Goal: Information Seeking & Learning: Learn about a topic

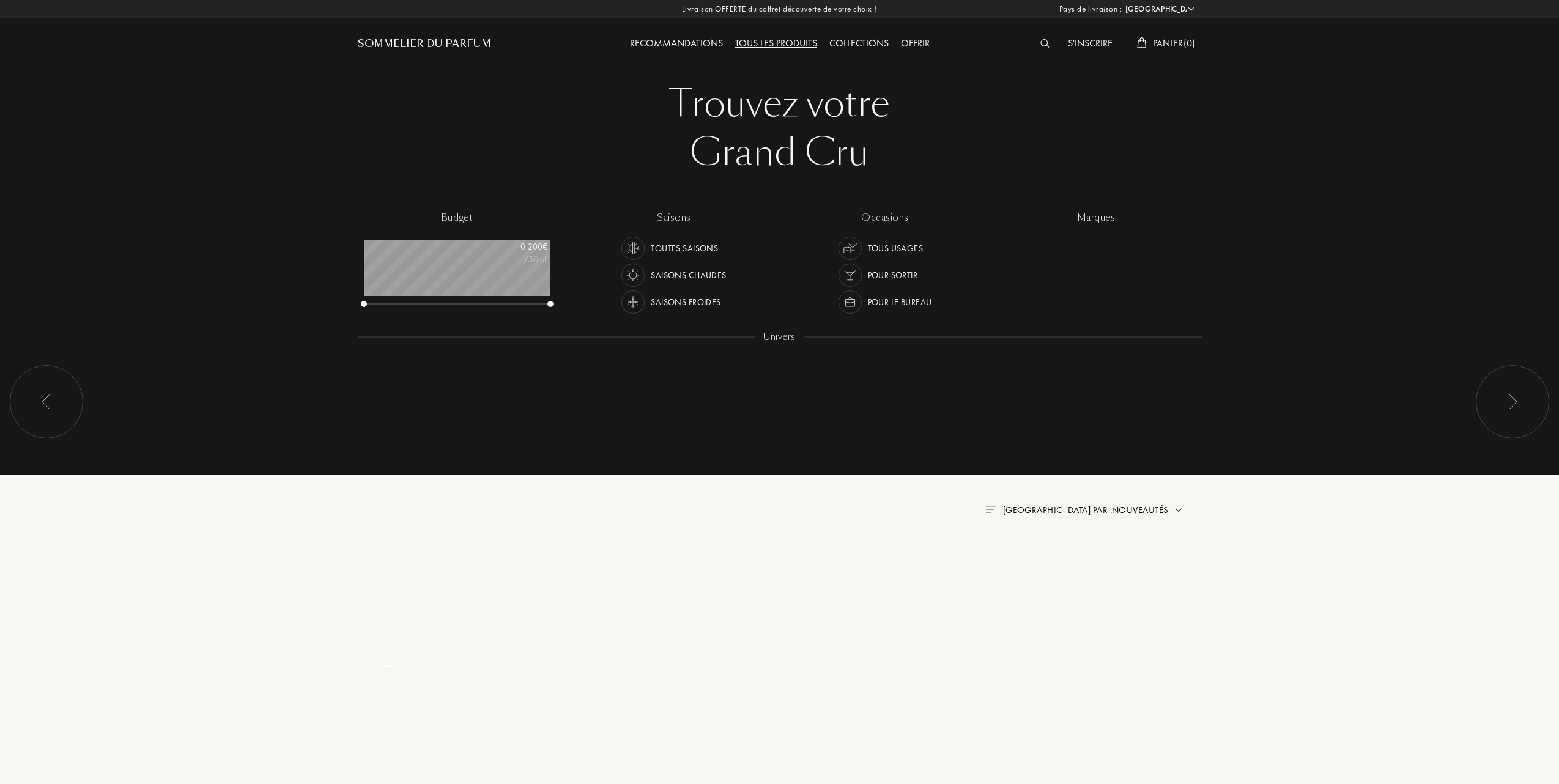
select select "FR"
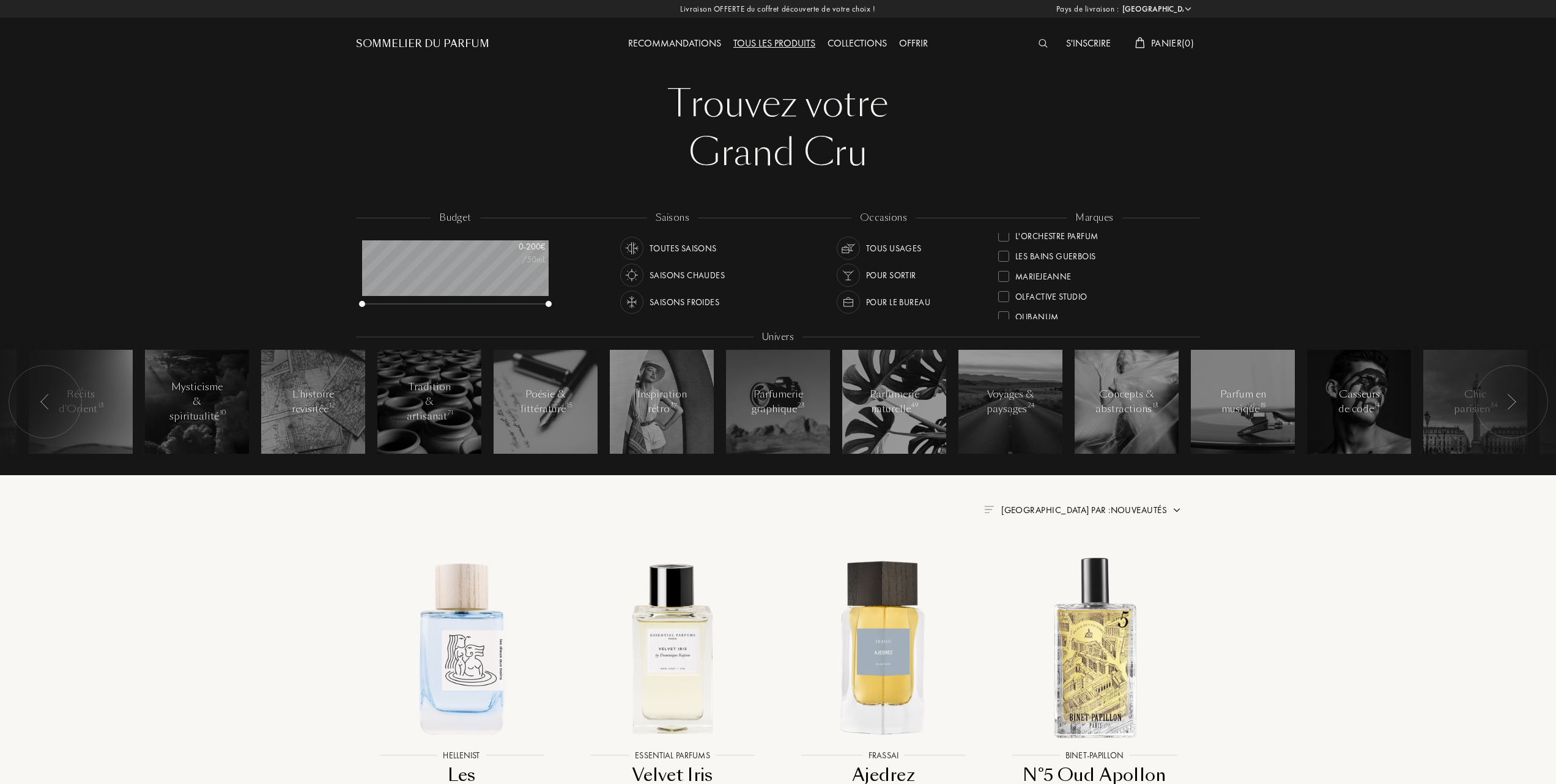
scroll to position [326, 0]
click at [1001, 299] on div at bounding box center [1003, 301] width 11 height 11
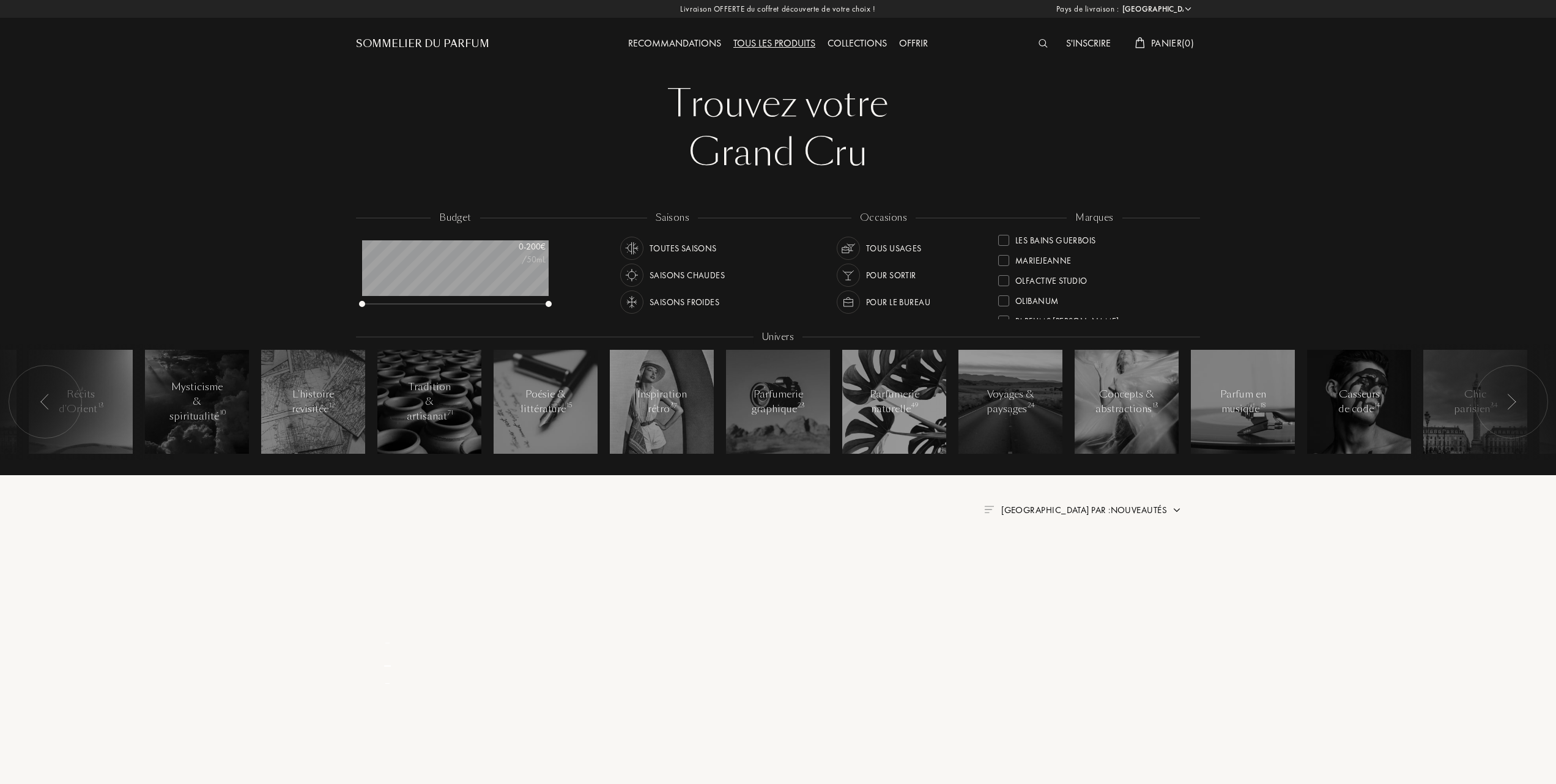
scroll to position [0, 0]
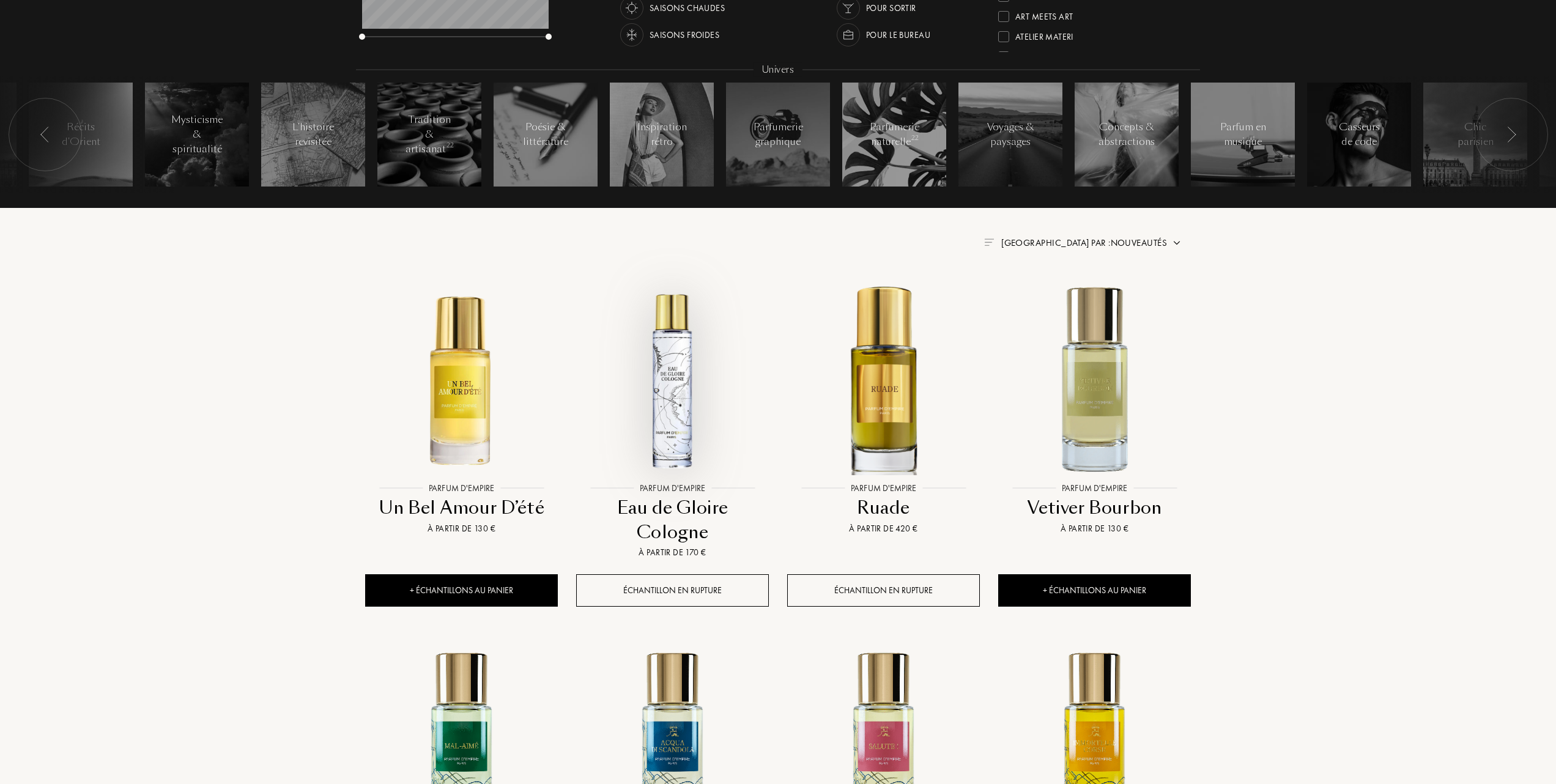
scroll to position [407, 0]
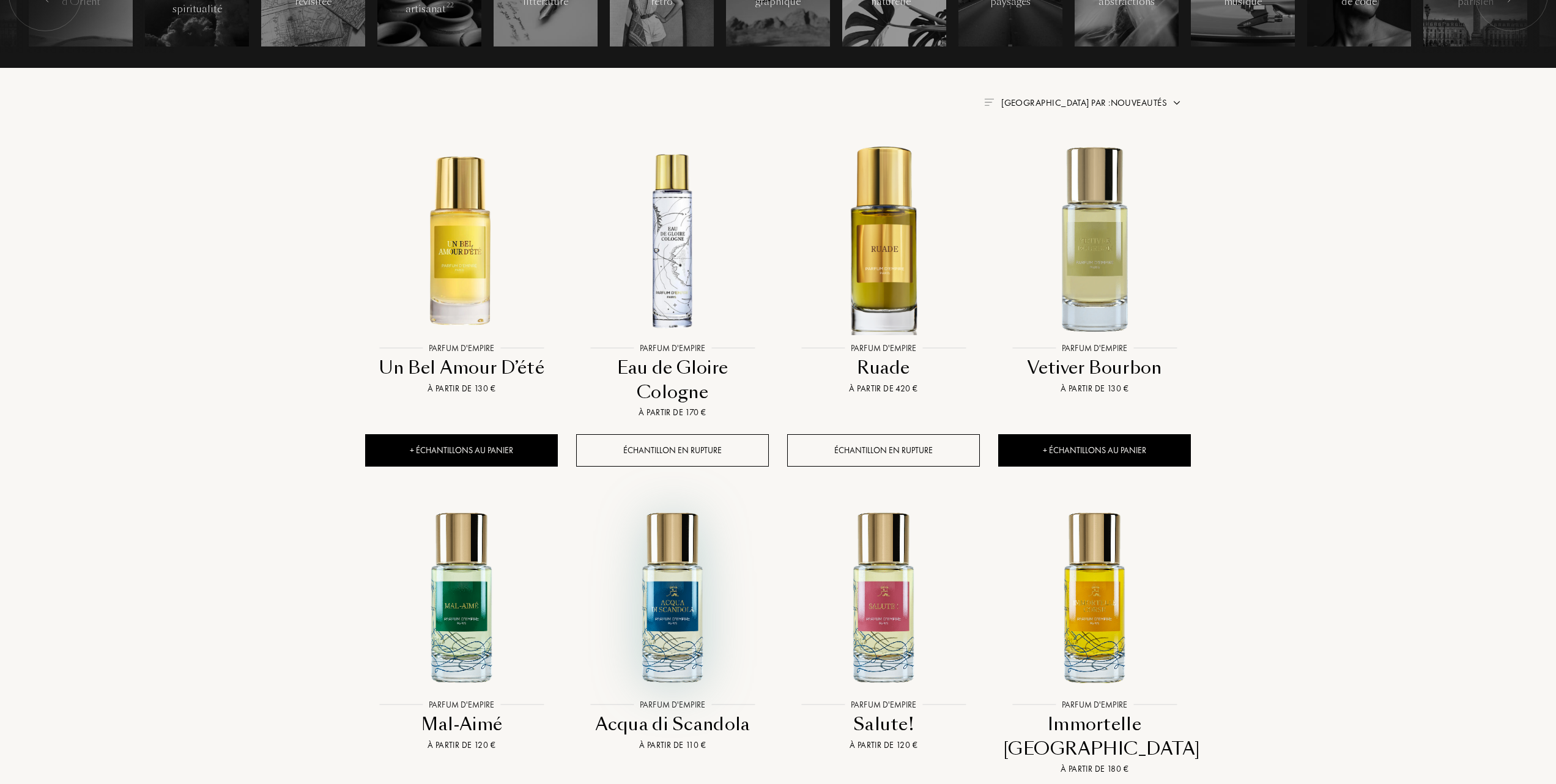
click at [668, 607] on img at bounding box center [672, 596] width 190 height 190
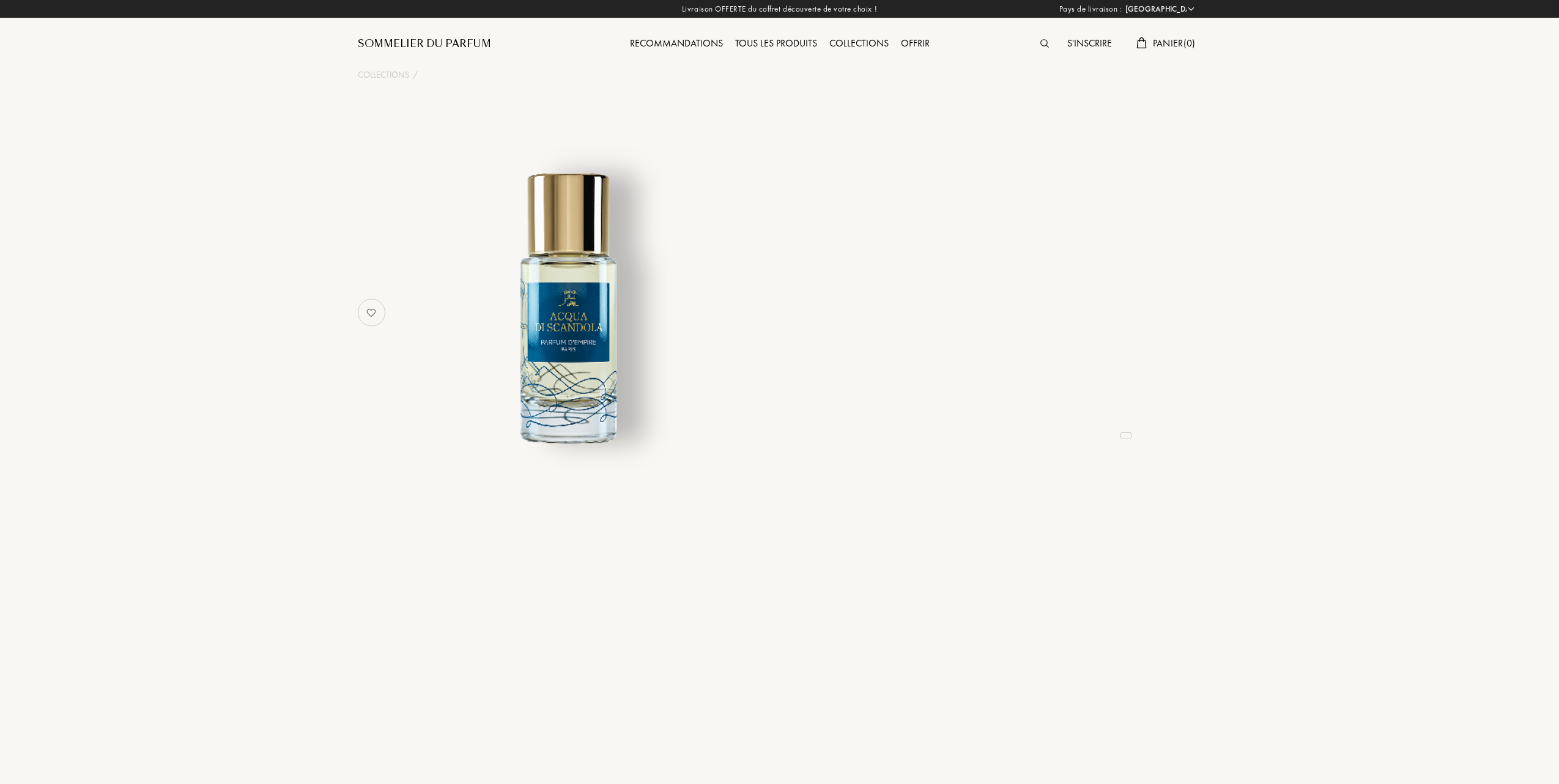
select select "FR"
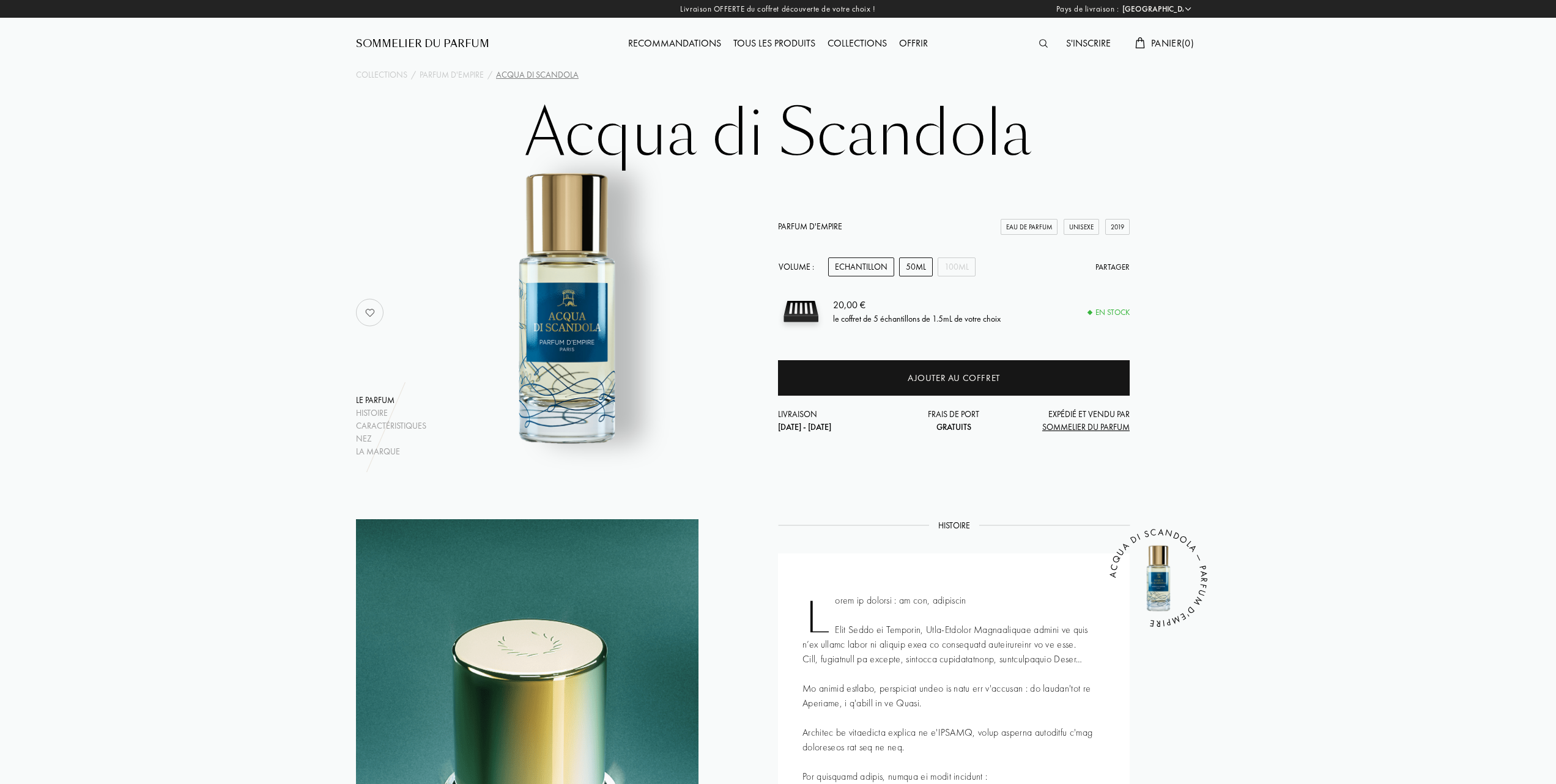
click at [928, 262] on div "50mL" at bounding box center [916, 267] width 34 height 19
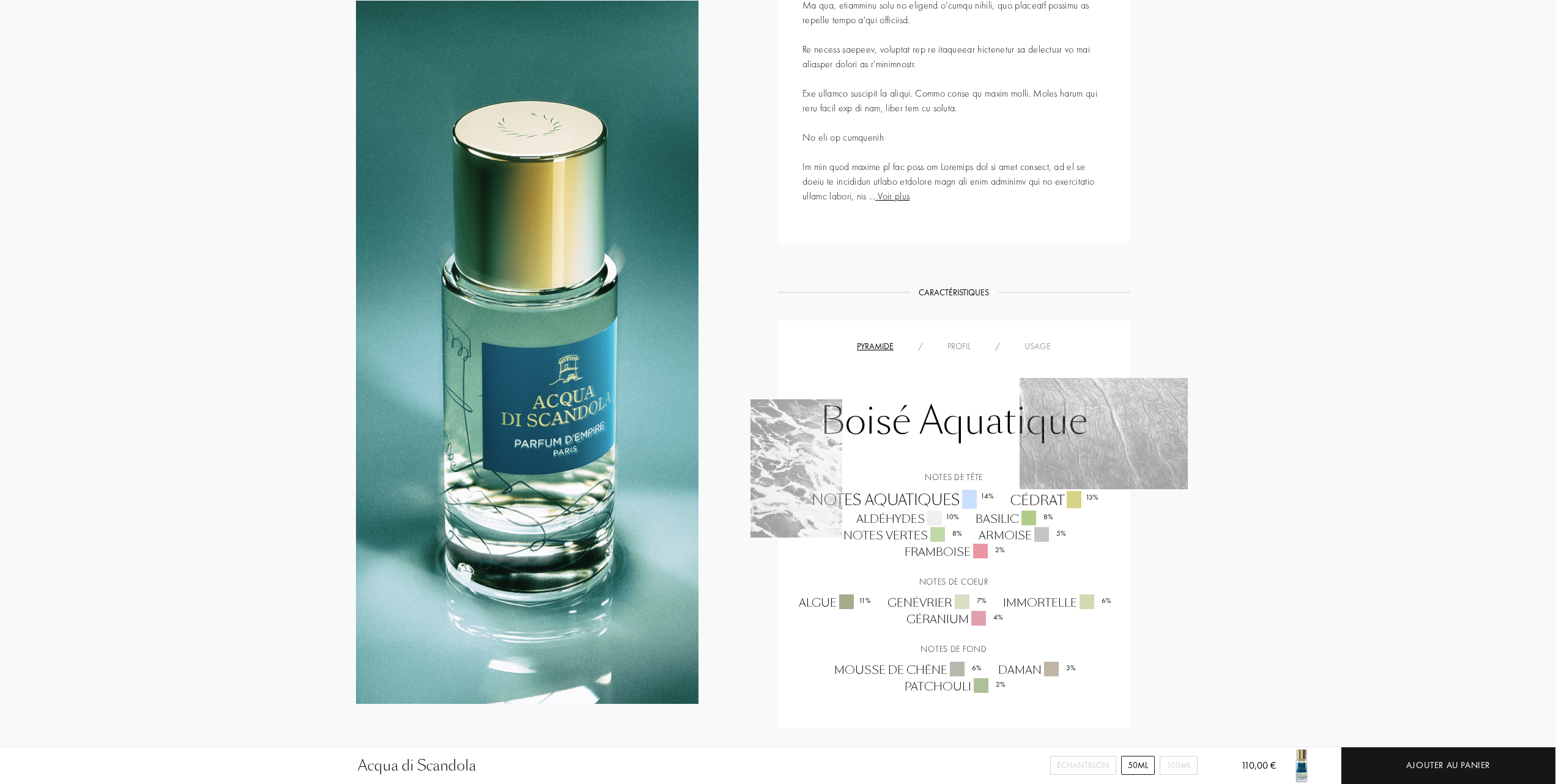
scroll to position [815, 0]
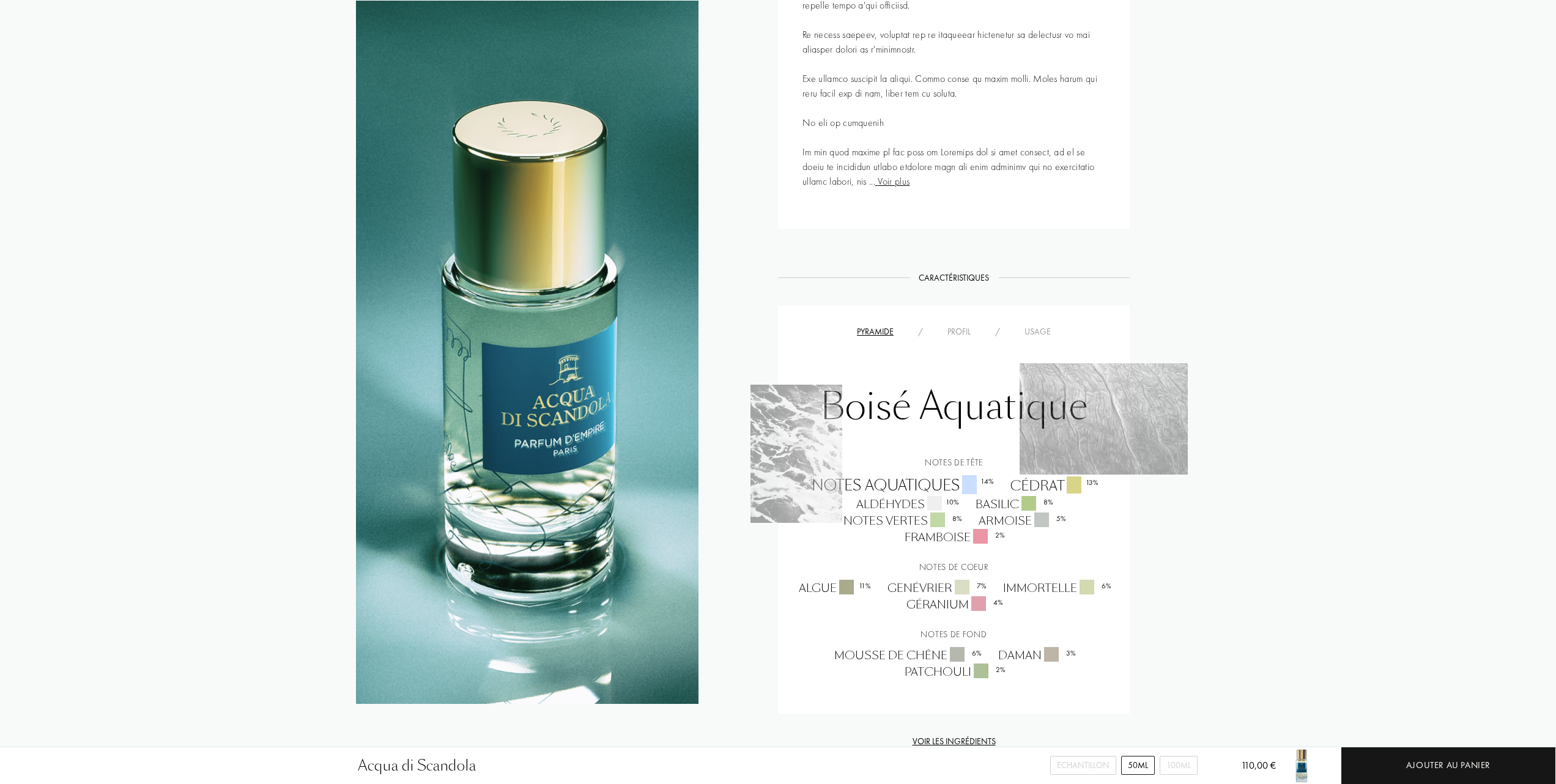
click at [1040, 331] on div "Usage" at bounding box center [1038, 332] width 51 height 13
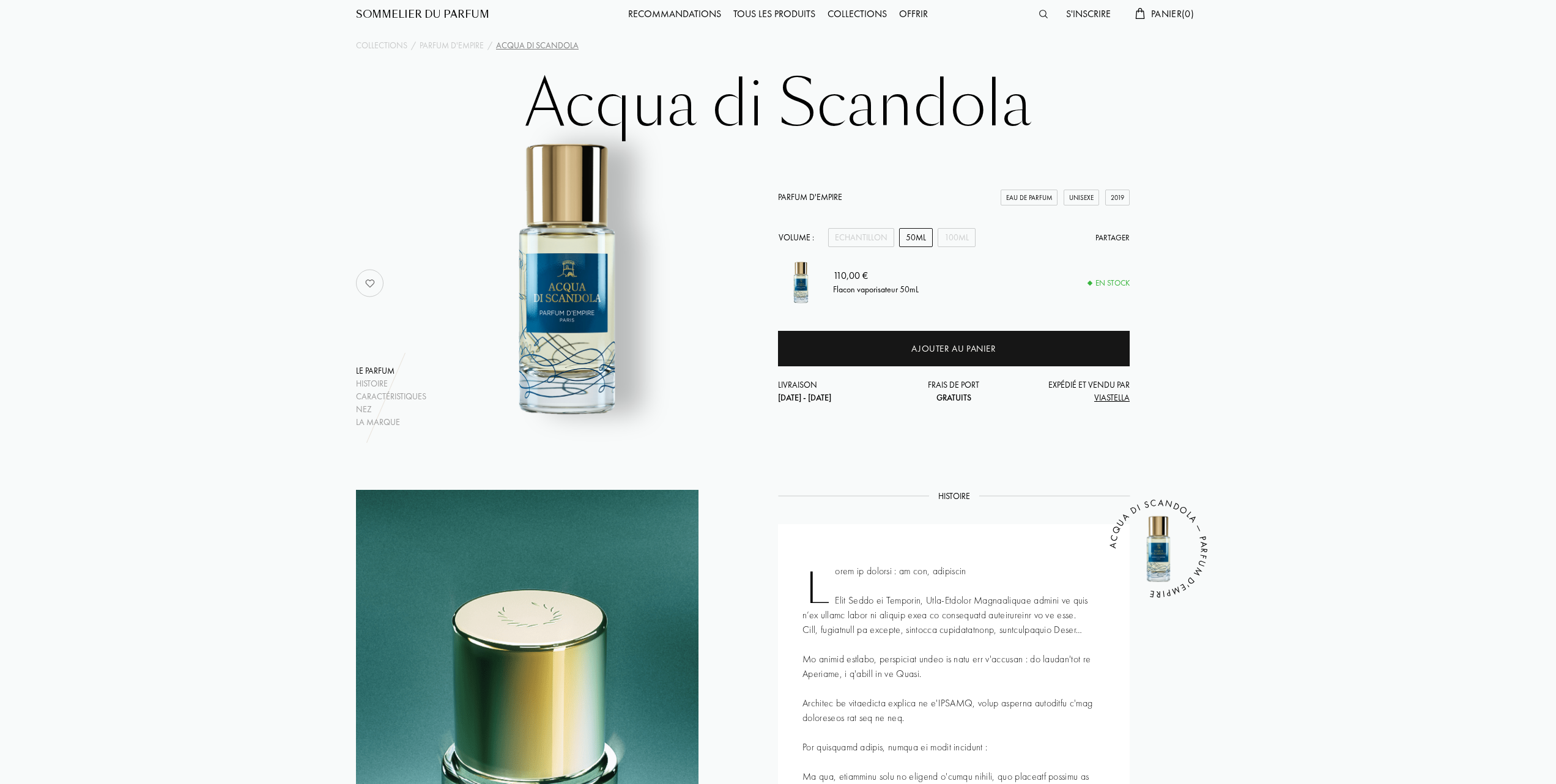
scroll to position [0, 0]
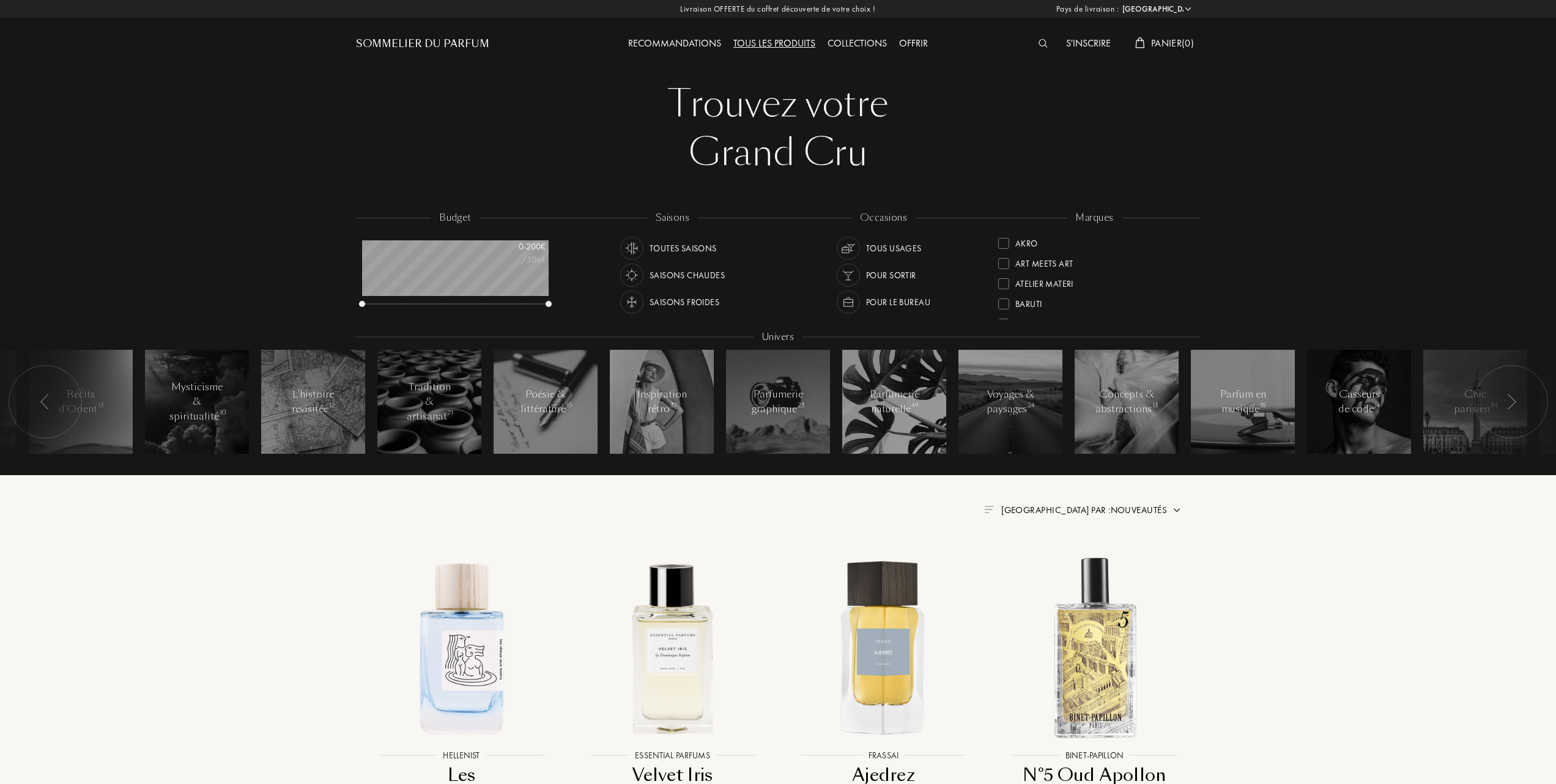
select select "FR"
click at [1002, 277] on div at bounding box center [1003, 281] width 11 height 11
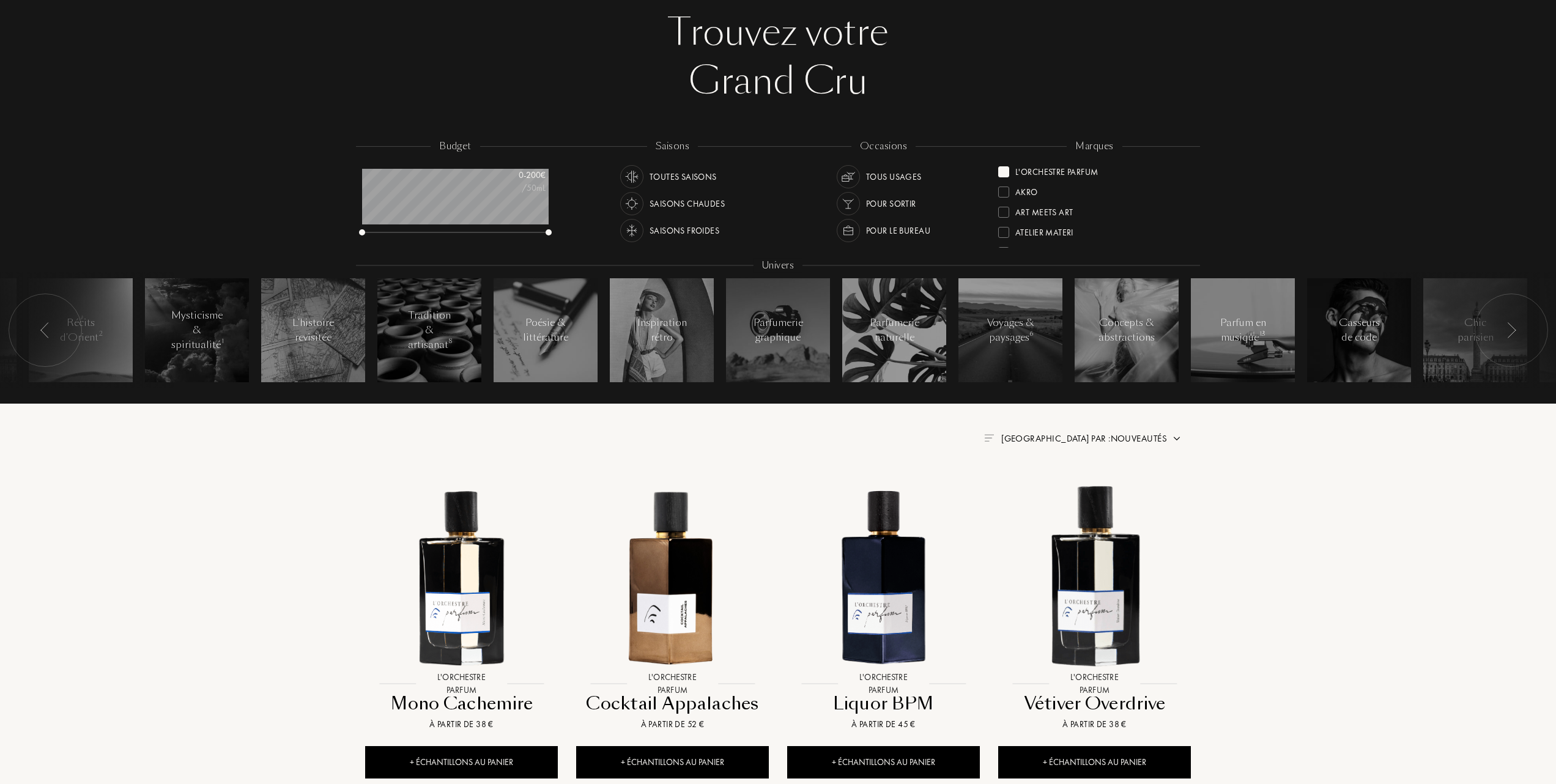
scroll to position [163, 0]
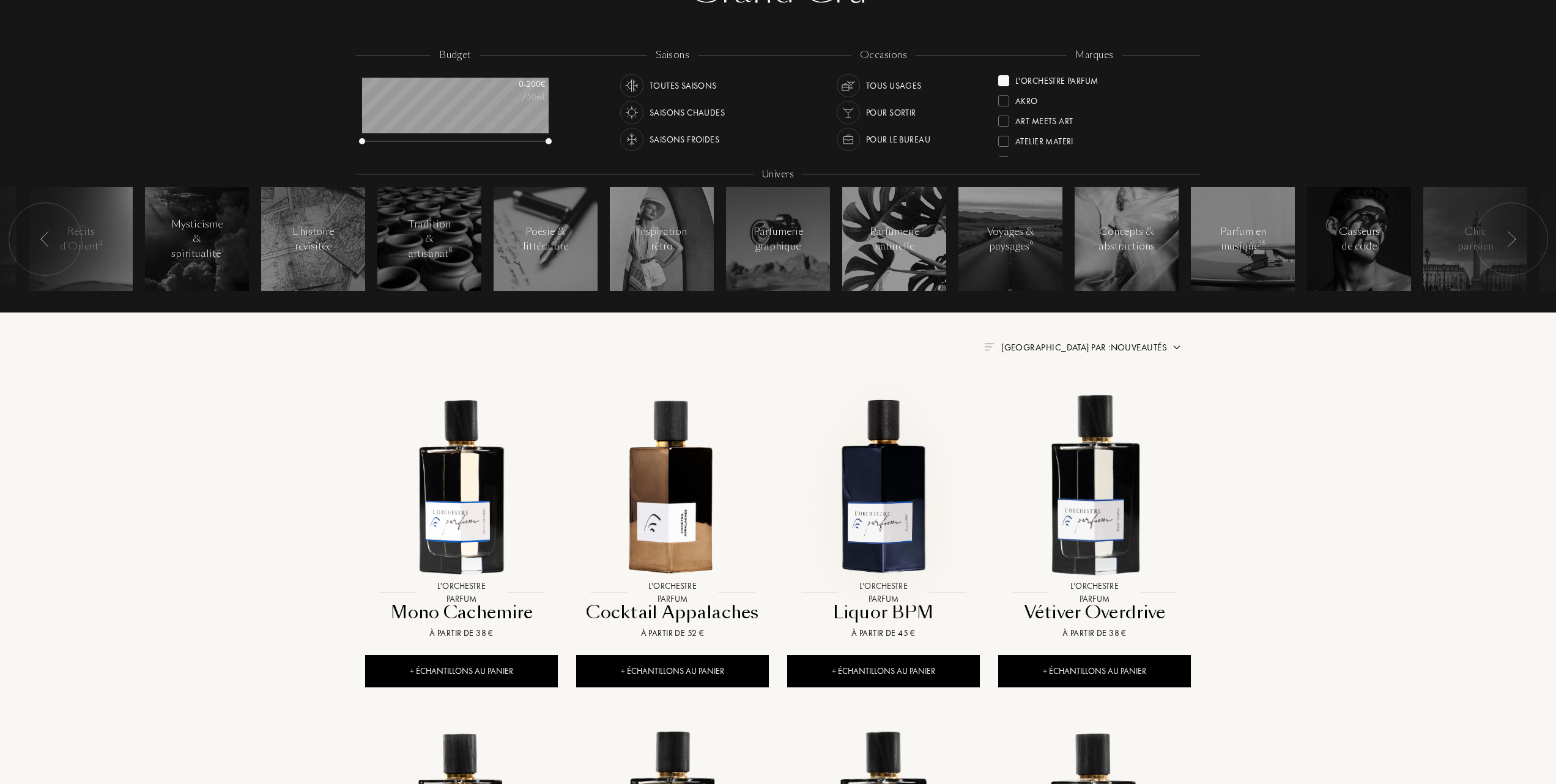
click at [883, 483] on img at bounding box center [884, 485] width 190 height 190
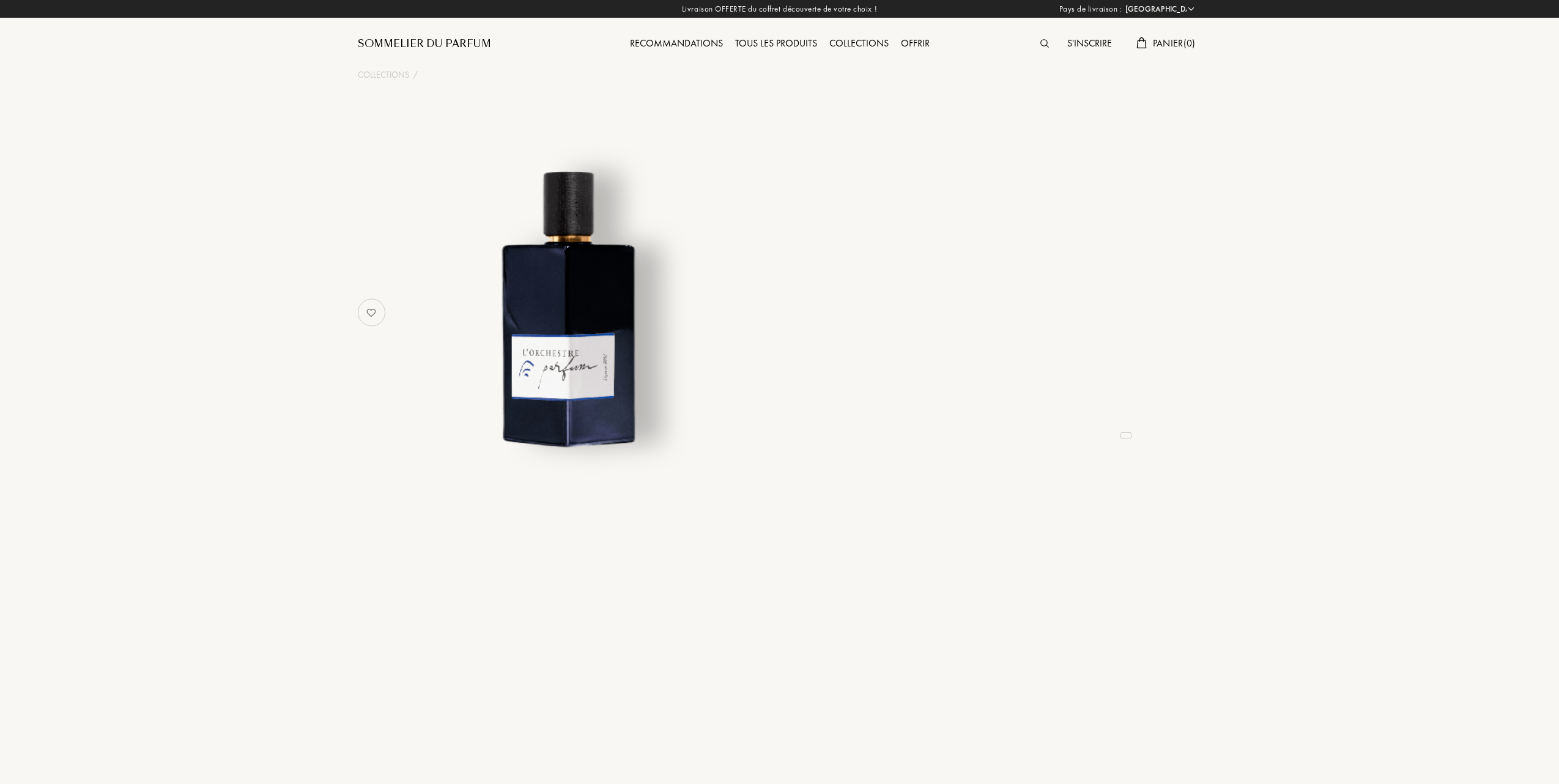
select select "FR"
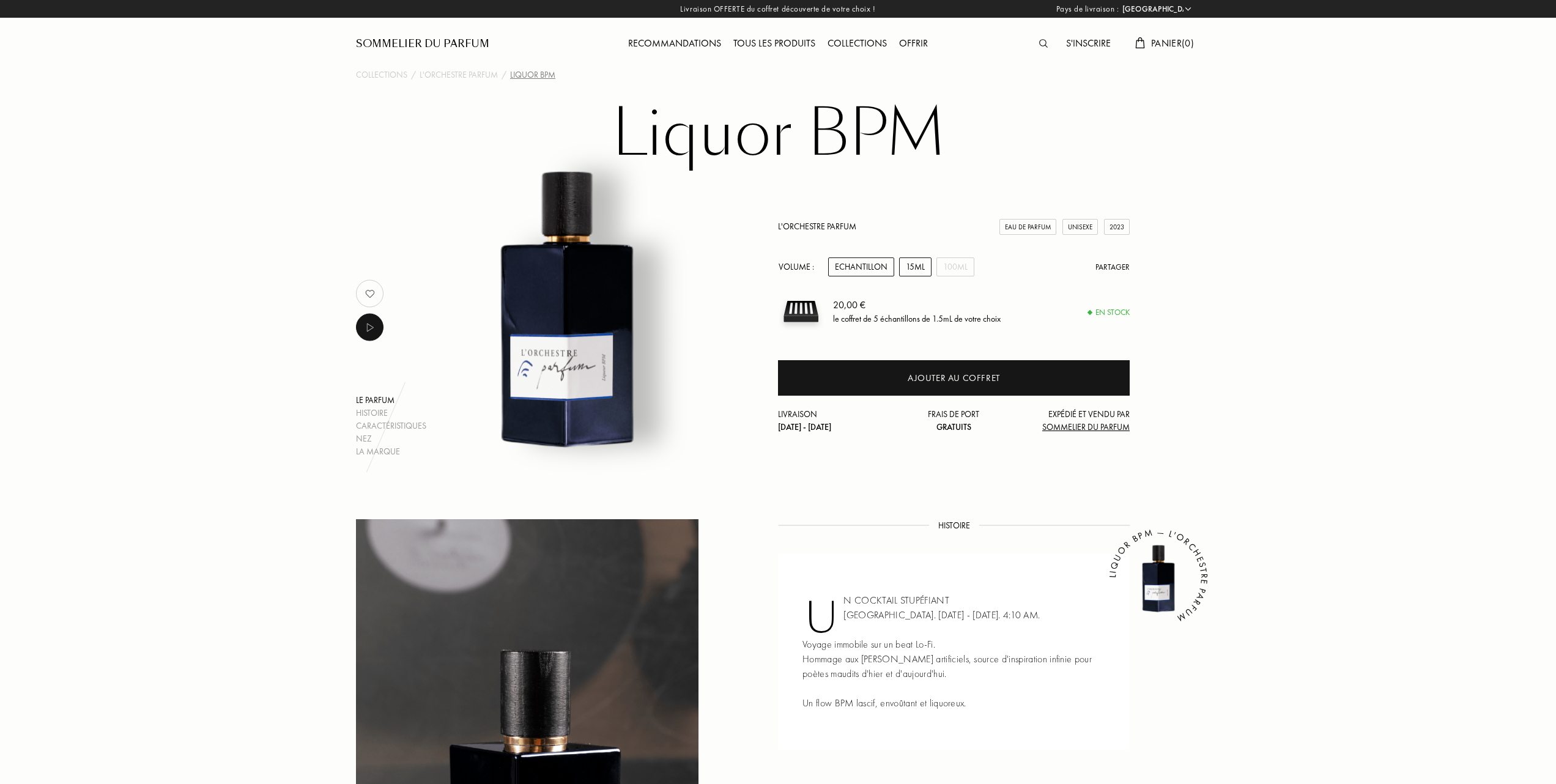
click at [915, 266] on div "15mL" at bounding box center [915, 267] width 32 height 19
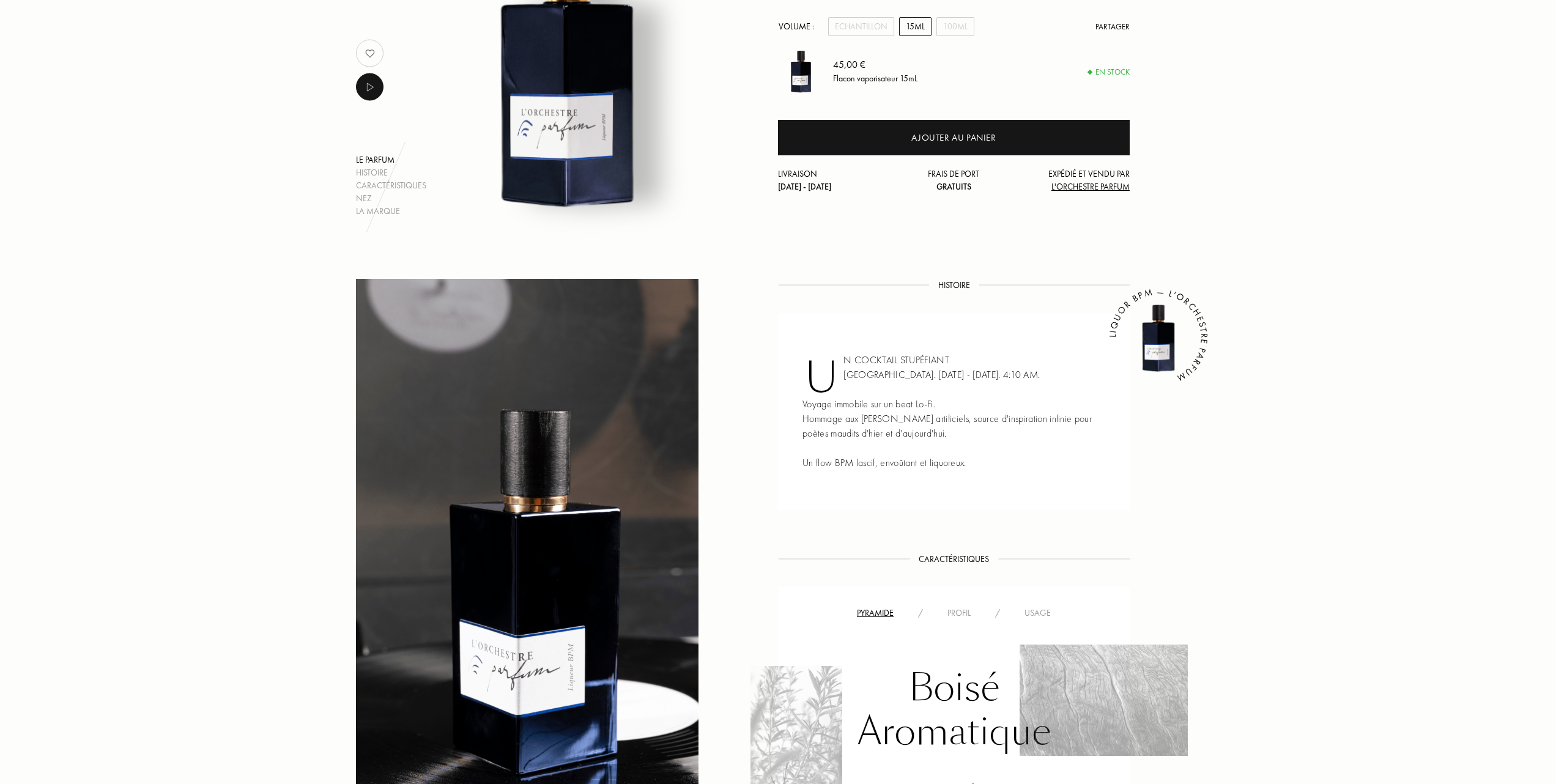
scroll to position [245, 0]
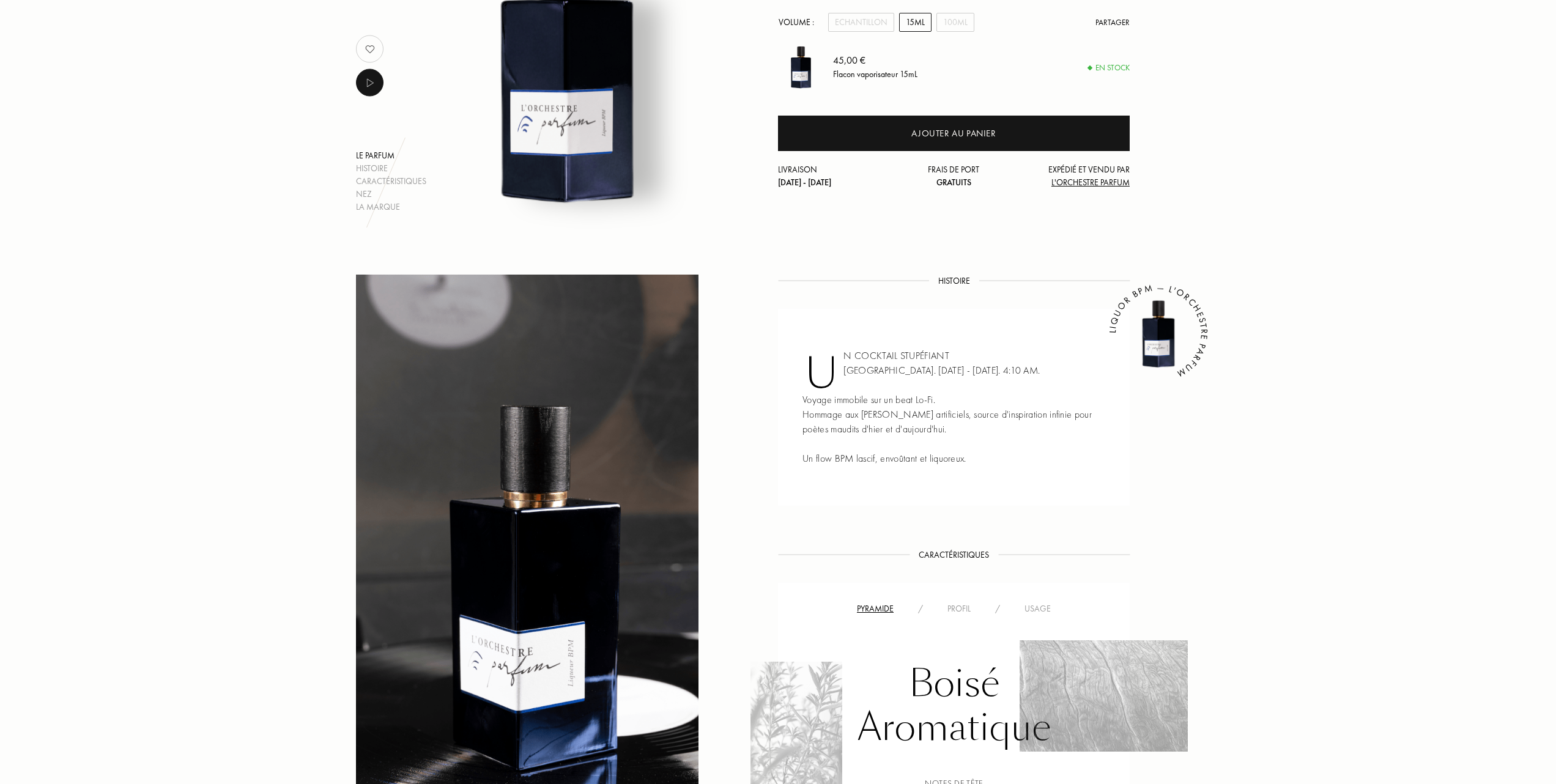
click at [1036, 604] on div "Usage" at bounding box center [1038, 609] width 51 height 13
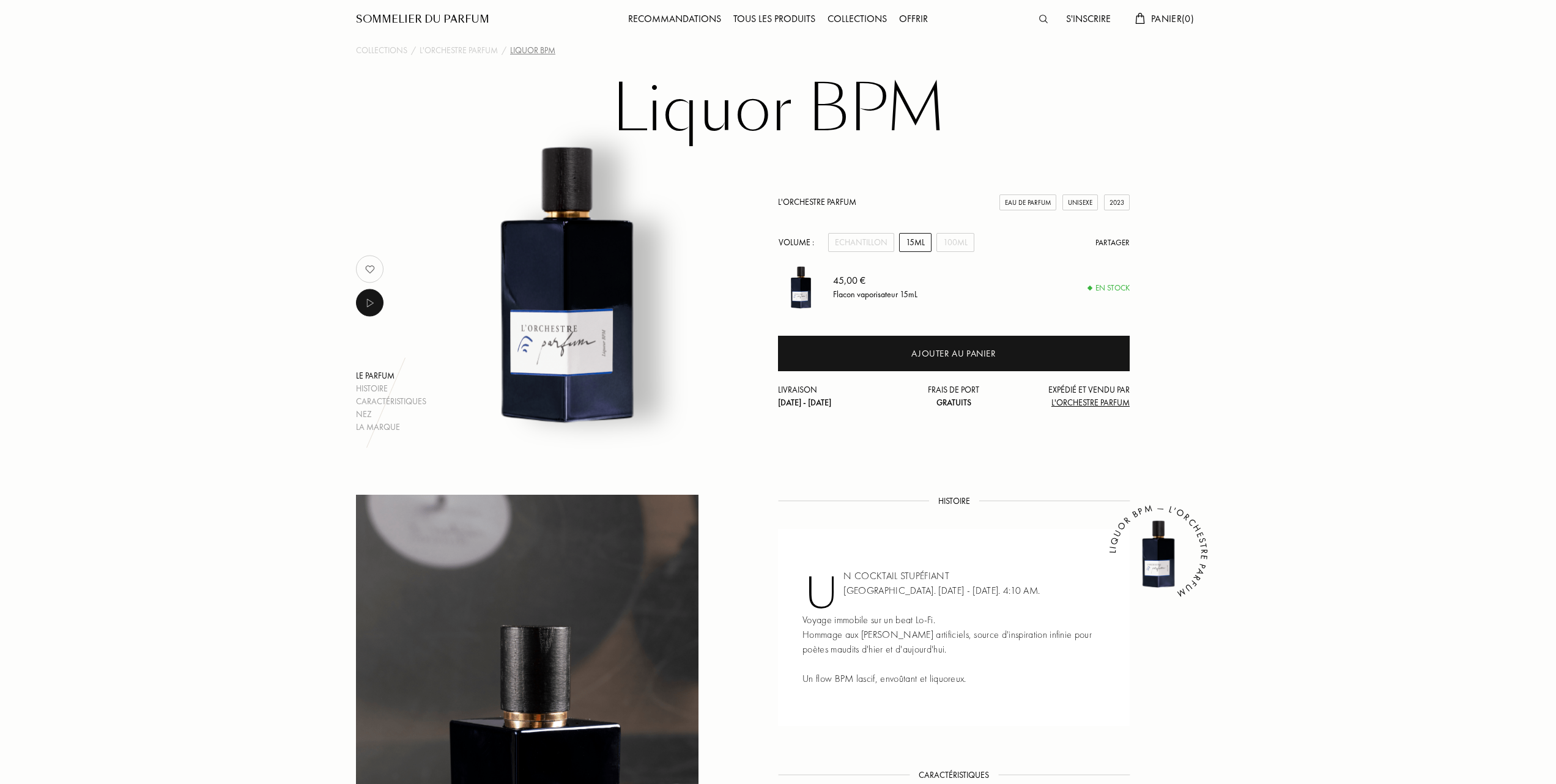
scroll to position [0, 0]
